Goal: Task Accomplishment & Management: Manage account settings

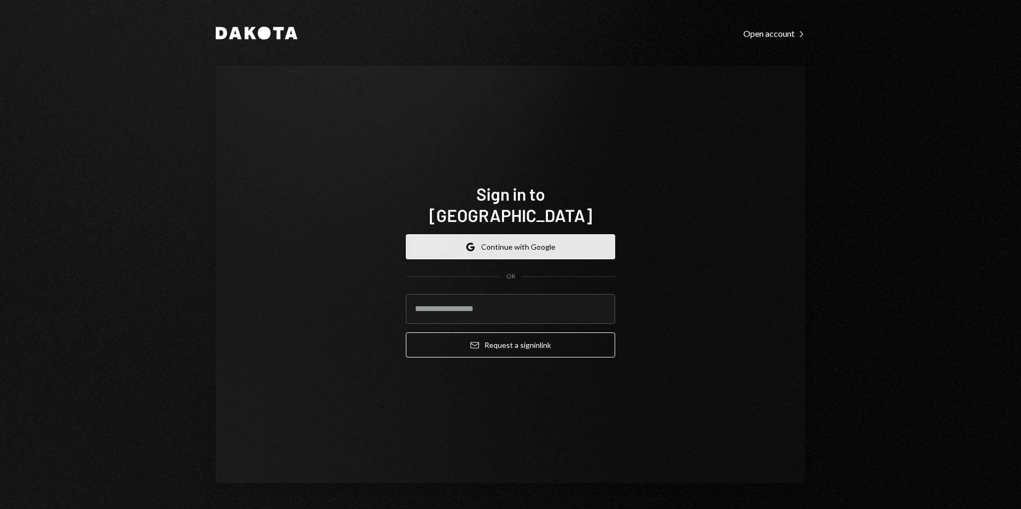
click at [501, 244] on button "Google Continue with Google" at bounding box center [510, 246] width 209 height 25
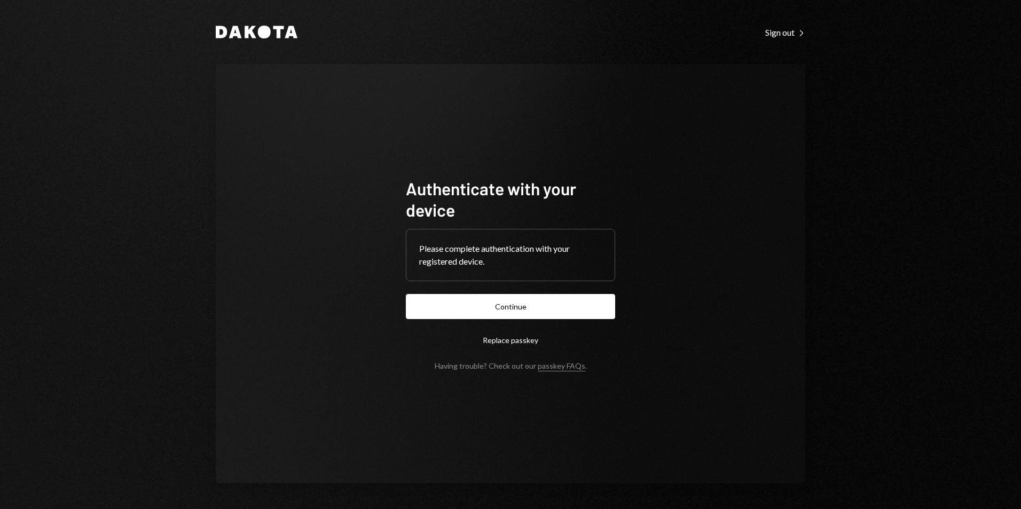
click at [504, 299] on button "Continue" at bounding box center [510, 306] width 209 height 25
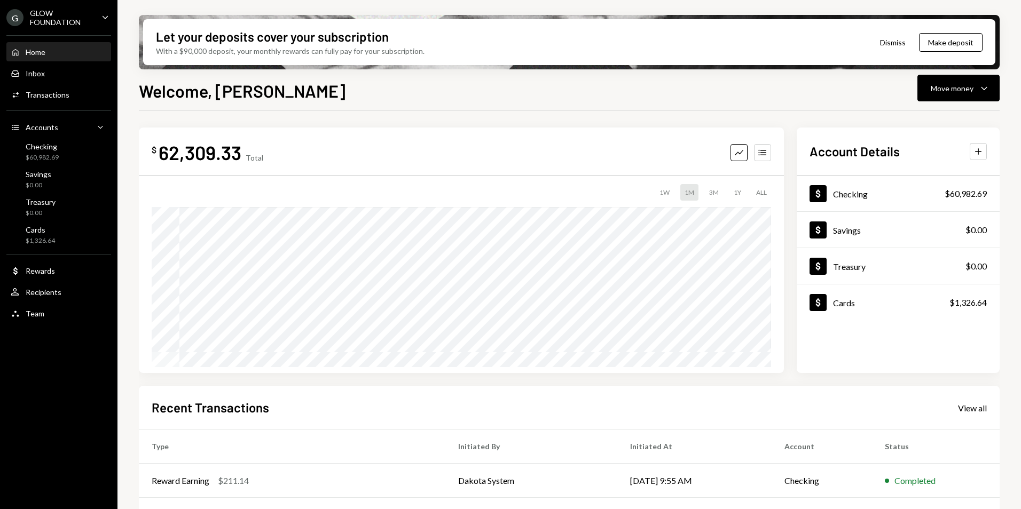
click at [99, 19] on div "G GLOW FOUNDATION Caret Down" at bounding box center [58, 18] width 117 height 18
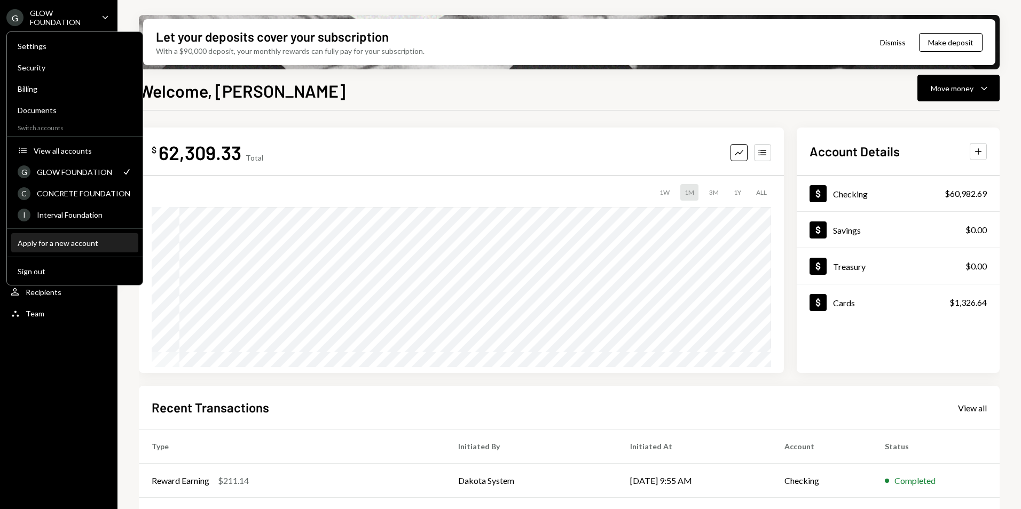
click at [57, 242] on div "Apply for a new account" at bounding box center [75, 243] width 114 height 9
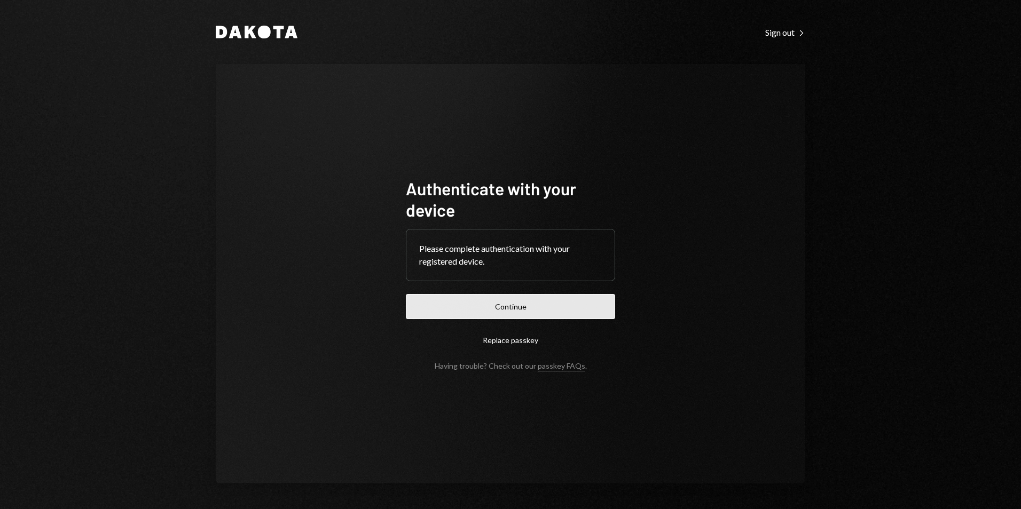
click at [512, 307] on button "Continue" at bounding box center [510, 306] width 209 height 25
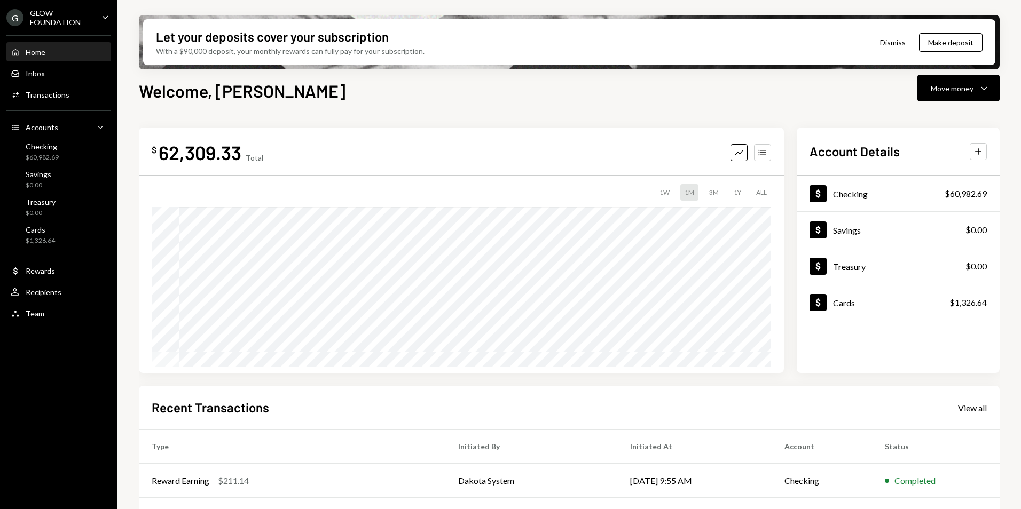
click at [106, 19] on icon "Caret Down" at bounding box center [105, 17] width 12 height 12
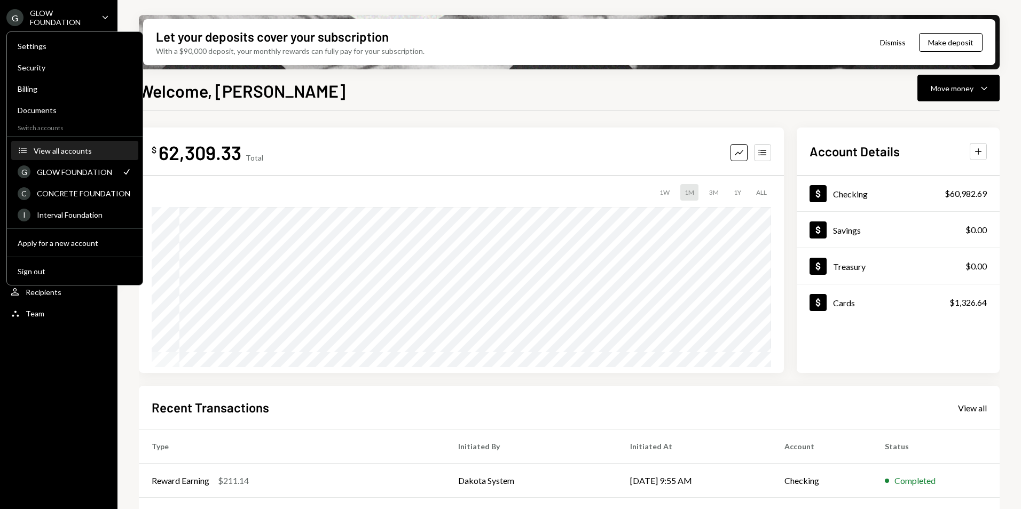
click at [76, 152] on div "View all accounts" at bounding box center [83, 150] width 98 height 9
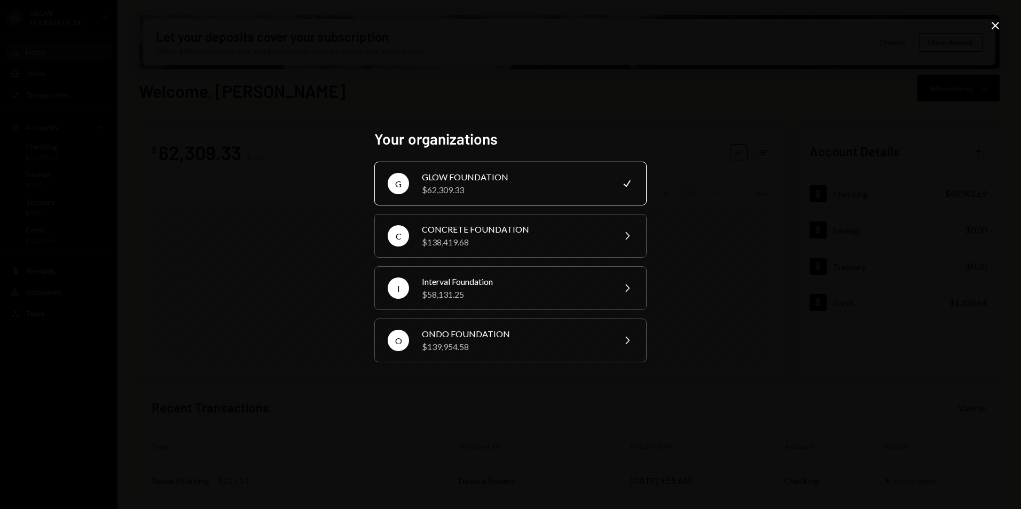
click at [991, 23] on icon "Close" at bounding box center [994, 25] width 13 height 13
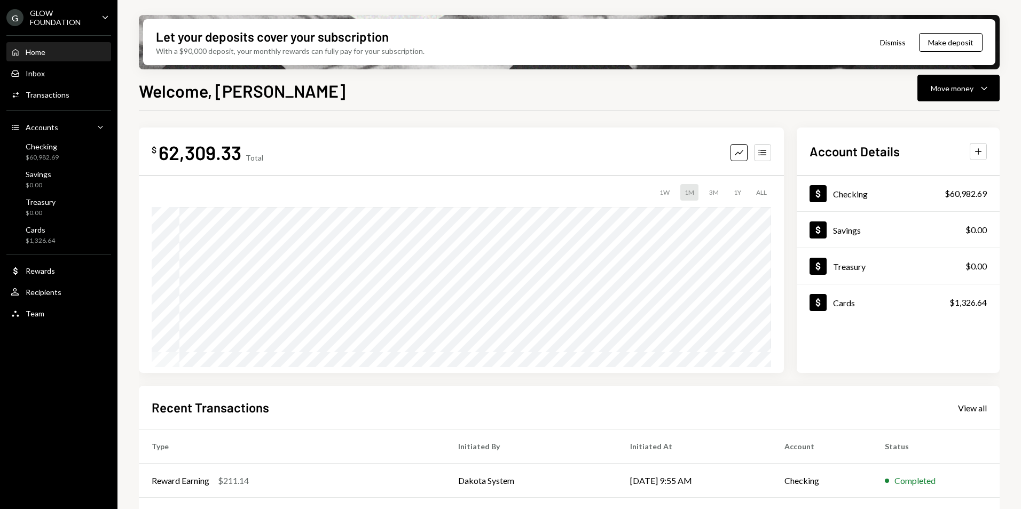
click at [95, 21] on div "G GLOW FOUNDATION Caret Down" at bounding box center [58, 18] width 117 height 18
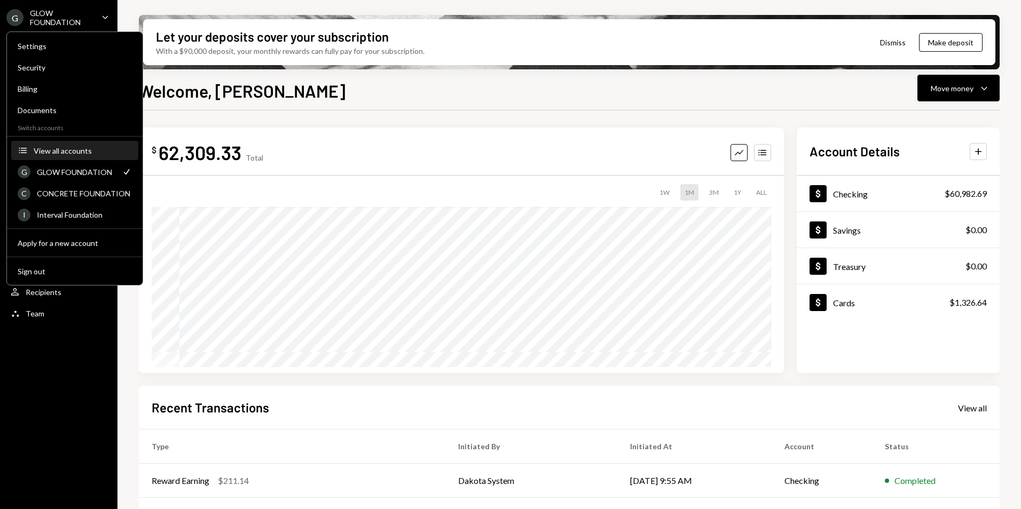
click at [76, 151] on div "View all accounts" at bounding box center [83, 150] width 98 height 9
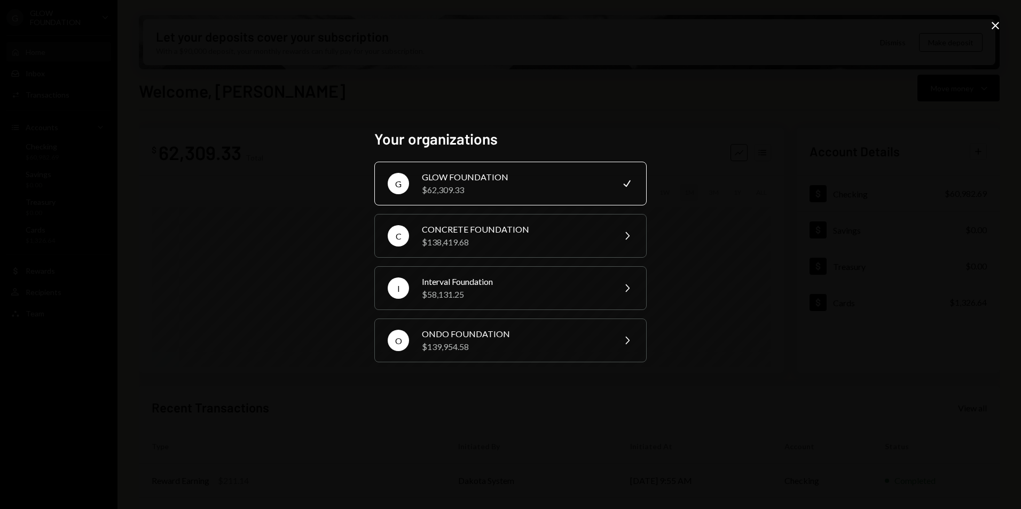
click at [995, 27] on icon "Close" at bounding box center [994, 25] width 13 height 13
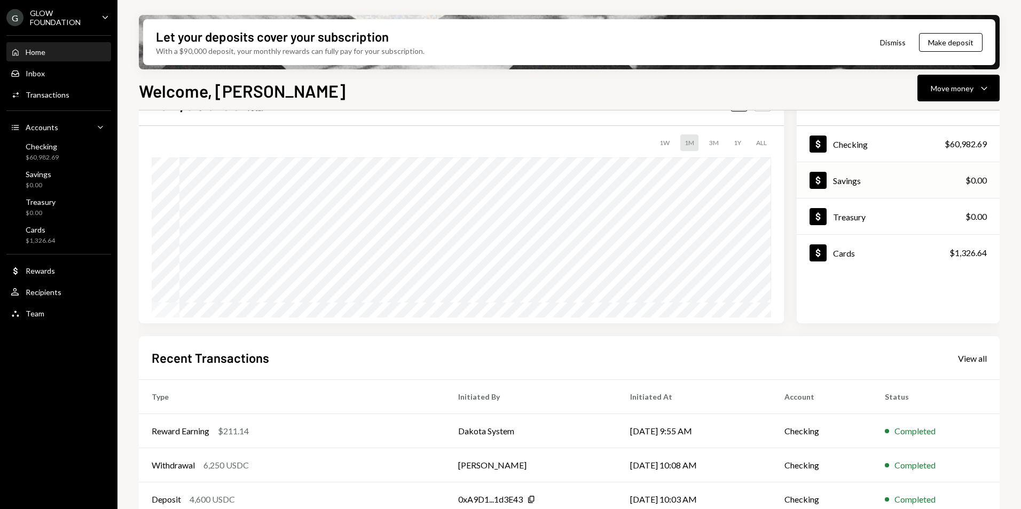
scroll to position [53, 0]
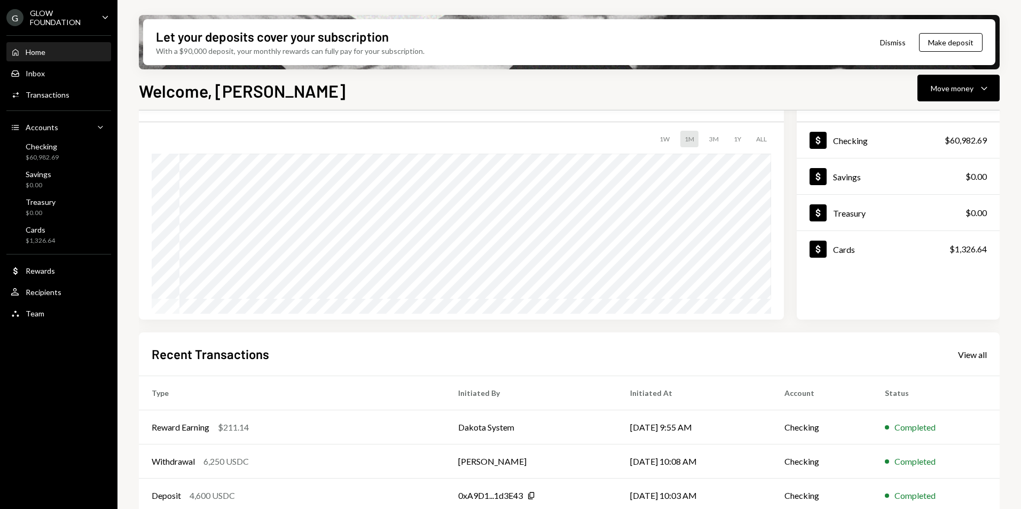
click at [68, 27] on ul "G GLOW FOUNDATION Caret Down Home Home Inbox Inbox Activities Transactions Acco…" at bounding box center [58, 162] width 117 height 325
click at [103, 19] on icon "Caret Down" at bounding box center [105, 17] width 12 height 12
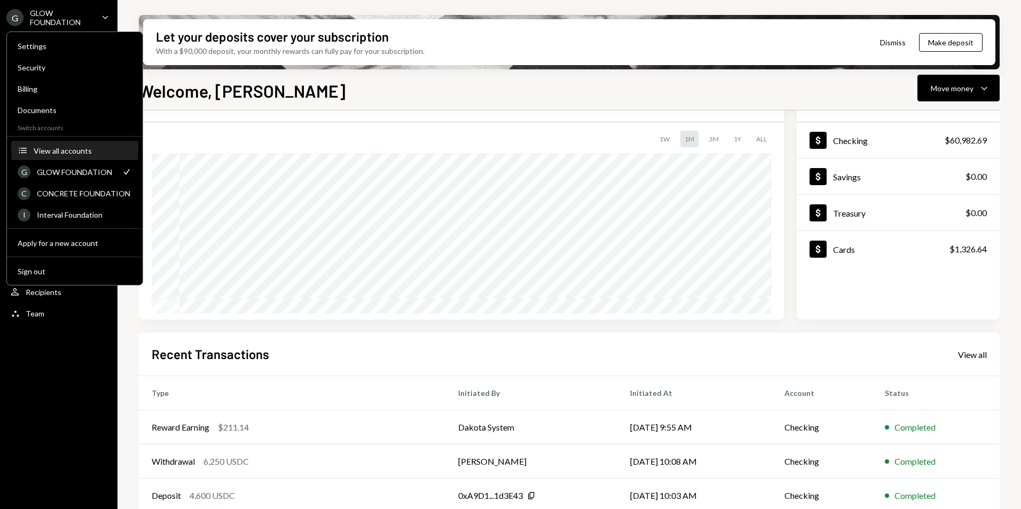
click at [75, 155] on div "View all accounts" at bounding box center [83, 150] width 98 height 9
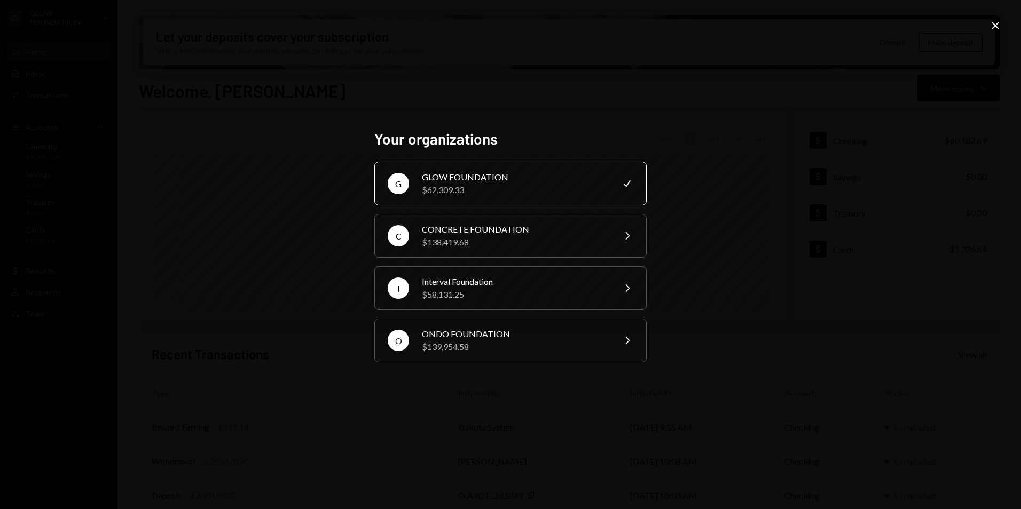
click at [995, 25] on icon at bounding box center [994, 25] width 7 height 7
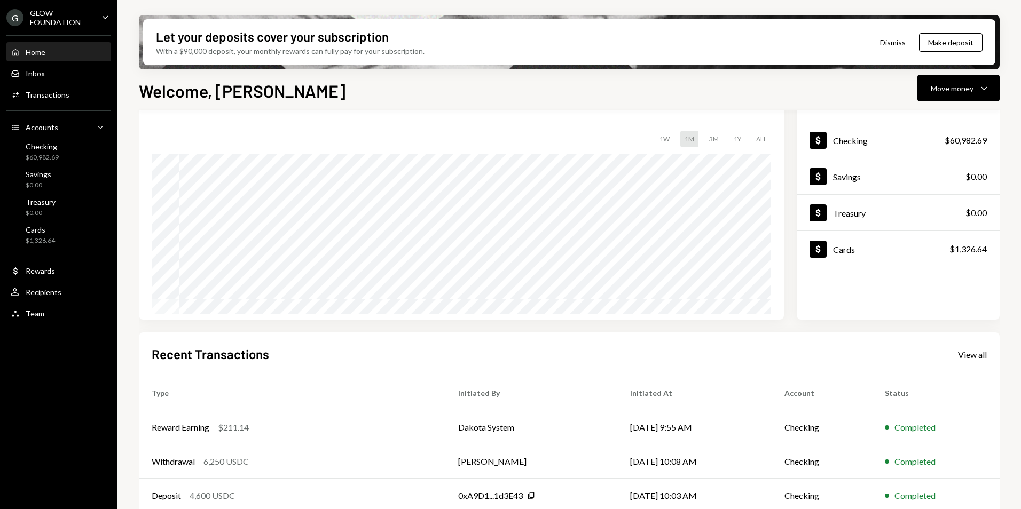
click at [98, 21] on div "G GLOW FOUNDATION Caret Down" at bounding box center [58, 18] width 117 height 18
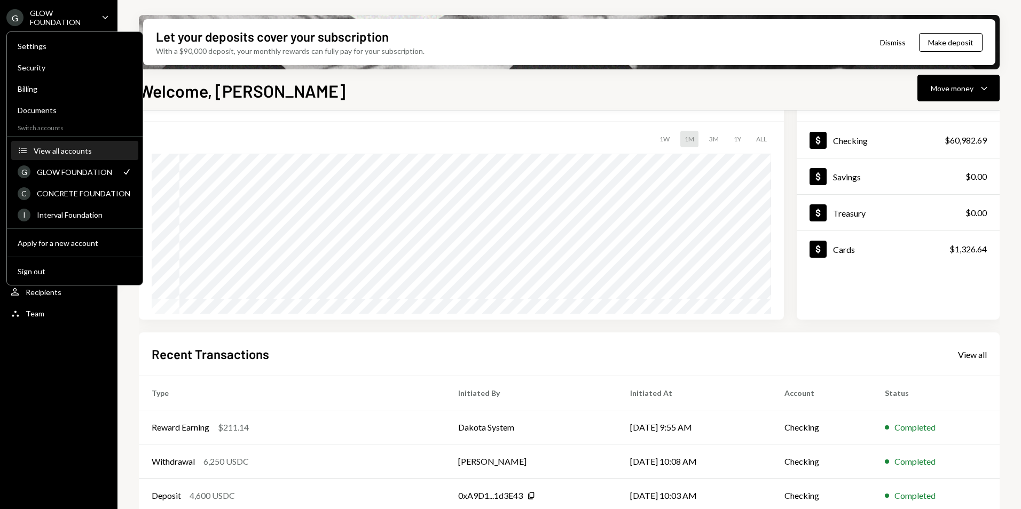
click at [79, 157] on button "Accounts View all accounts" at bounding box center [74, 150] width 127 height 19
